Goal: Register for event/course

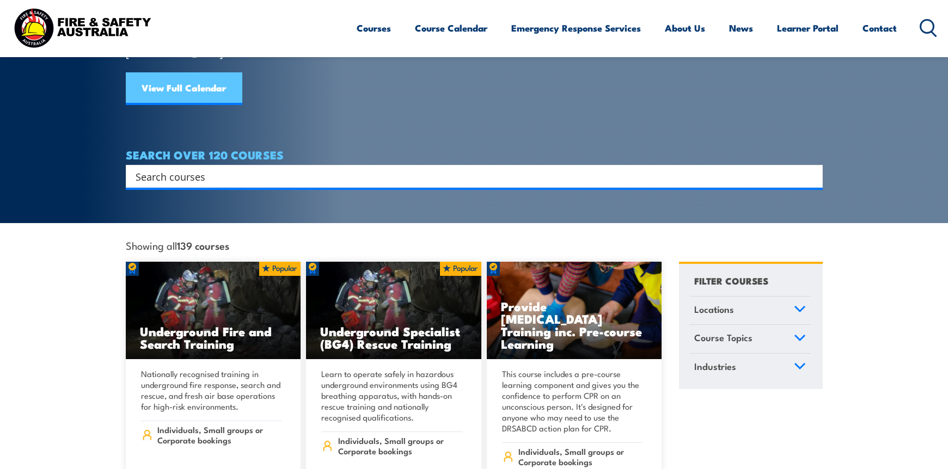
scroll to position [163, 0]
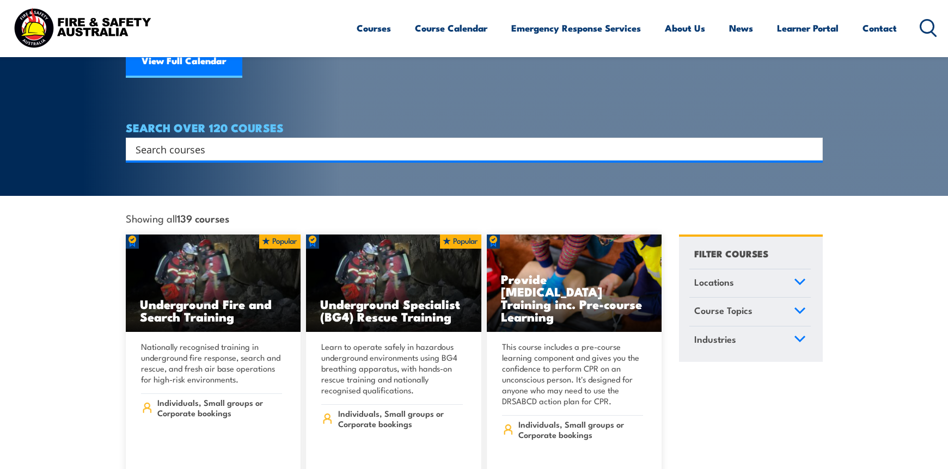
click at [195, 141] on input "Search input" at bounding box center [467, 149] width 663 height 16
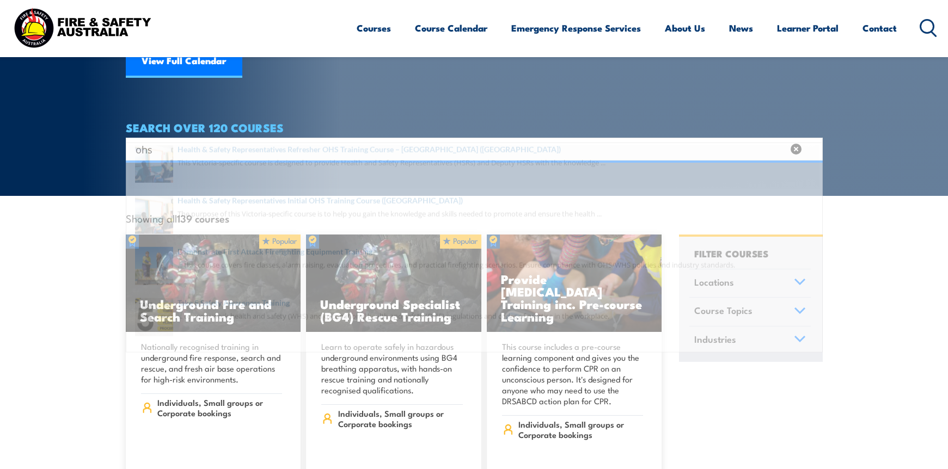
type input "ohs"
click at [247, 171] on span at bounding box center [474, 182] width 691 height 51
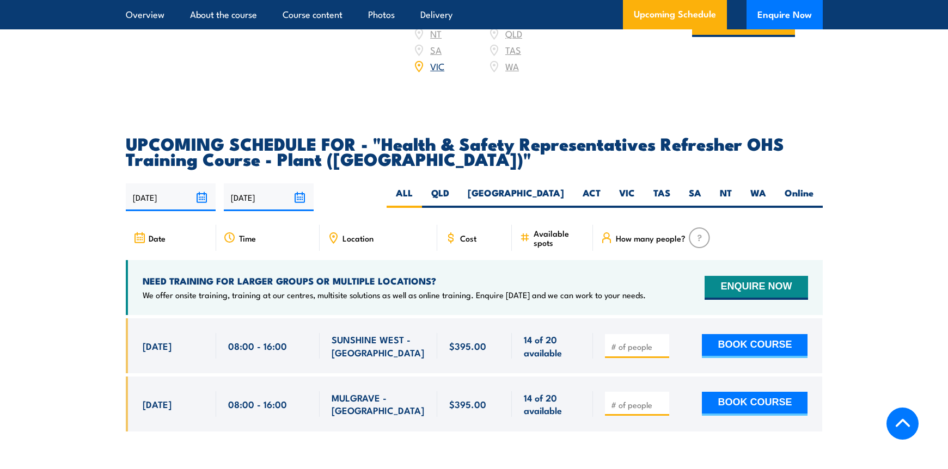
scroll to position [1906, 0]
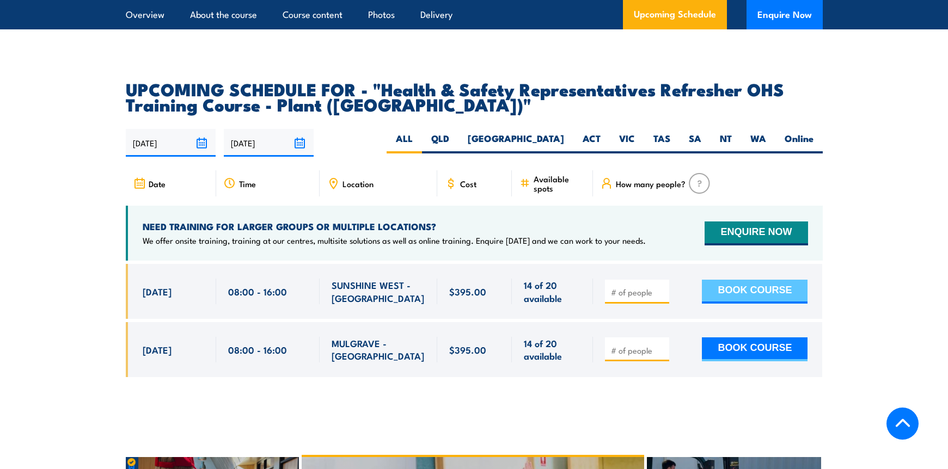
click at [732, 280] on button "BOOK COURSE" at bounding box center [755, 292] width 106 height 24
type input "1"
click at [733, 280] on button "BOOK COURSE" at bounding box center [755, 292] width 106 height 24
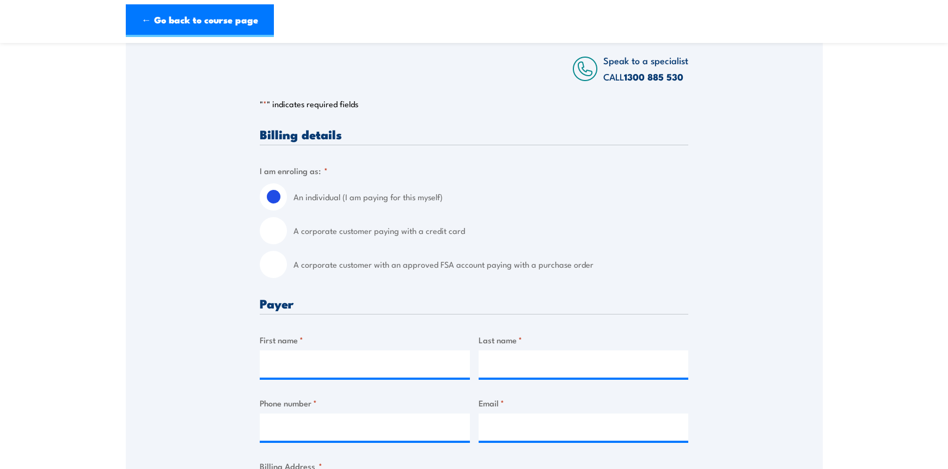
scroll to position [218, 0]
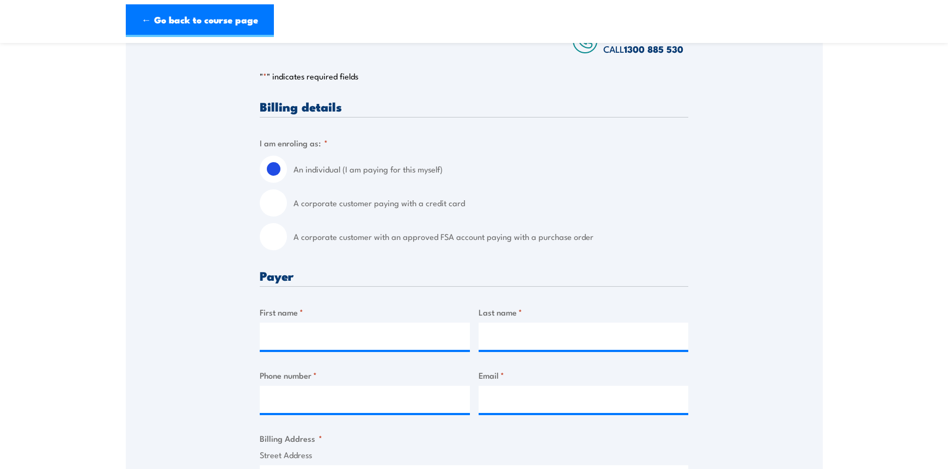
click at [283, 239] on input "A corporate customer with an approved FSA account paying with a purchase order" at bounding box center [273, 236] width 27 height 27
radio input "true"
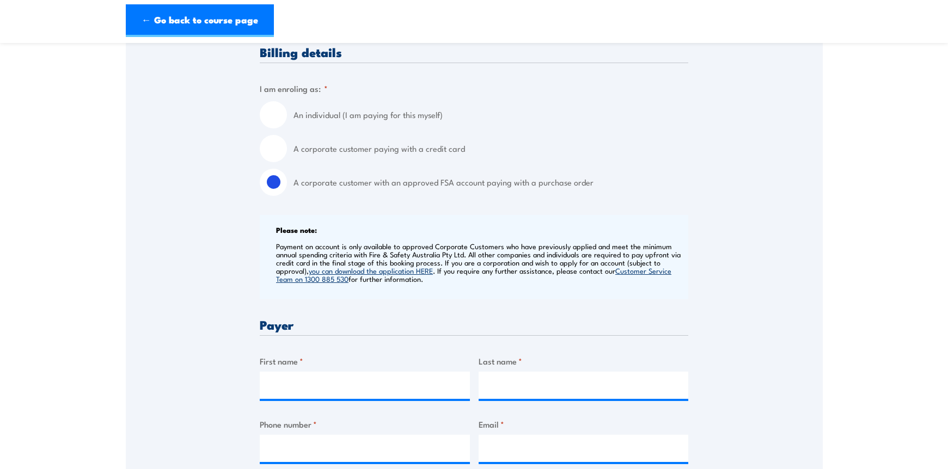
scroll to position [490, 0]
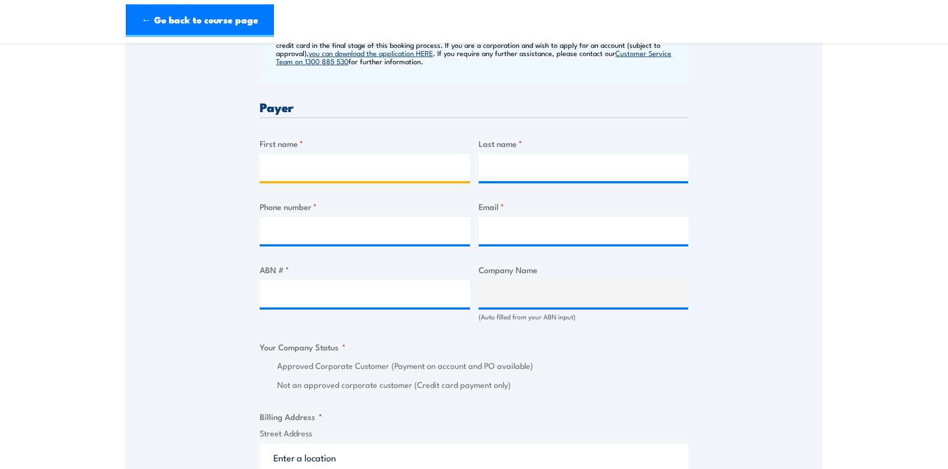
click at [282, 170] on input "First name *" at bounding box center [365, 167] width 210 height 27
type input "c"
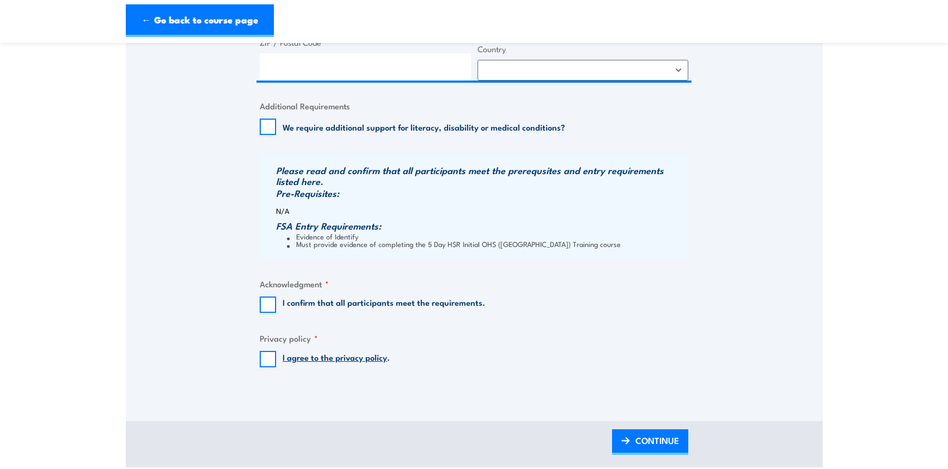
scroll to position [980, 0]
